Goal: Task Accomplishment & Management: Manage account settings

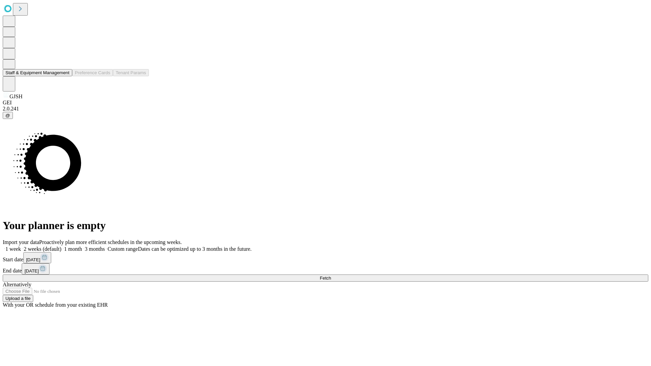
click at [65, 76] on button "Staff & Equipment Management" at bounding box center [37, 72] width 69 height 7
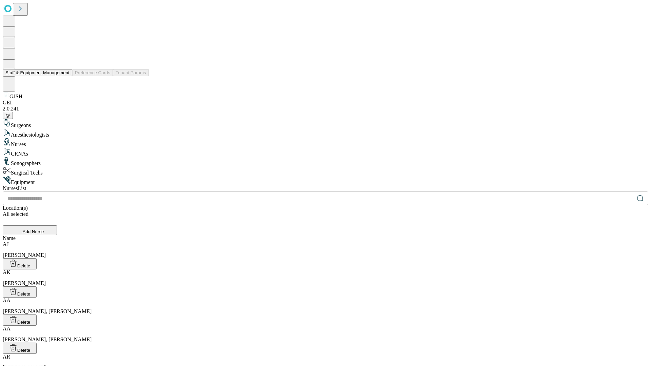
click at [65, 76] on button "Staff & Equipment Management" at bounding box center [37, 72] width 69 height 7
